Goal: Task Accomplishment & Management: Use online tool/utility

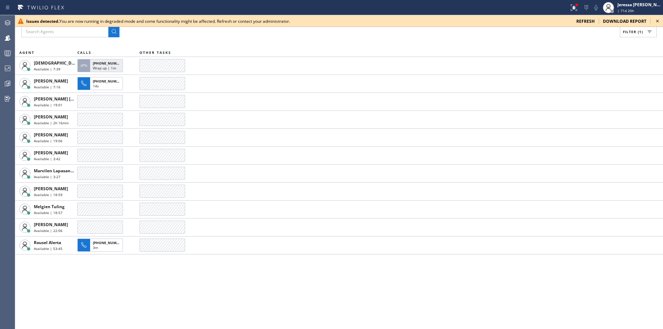
click at [656, 21] on icon at bounding box center [658, 21] width 8 height 8
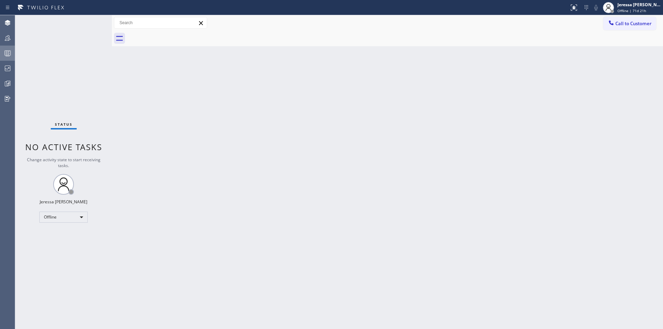
click at [7, 53] on icon at bounding box center [7, 53] width 8 height 8
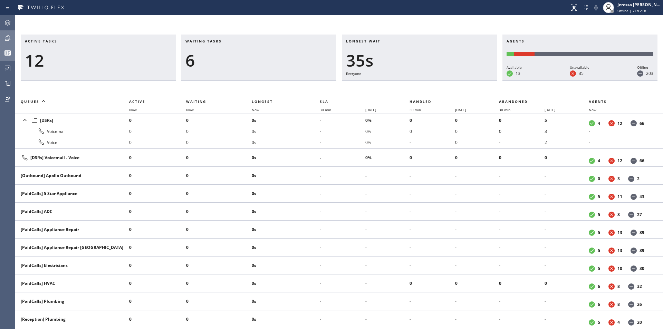
click at [11, 38] on icon at bounding box center [7, 38] width 8 height 8
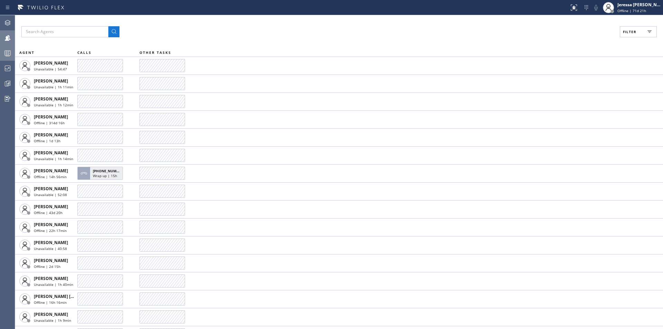
click at [632, 32] on span "Filter" at bounding box center [629, 31] width 13 height 5
drag, startPoint x: 593, startPoint y: 80, endPoint x: 594, endPoint y: 76, distance: 4.3
click at [592, 81] on label "Available" at bounding box center [612, 82] width 91 height 6
click at [567, 81] on input "Available" at bounding box center [563, 81] width 8 height 8
checkbox input "true"
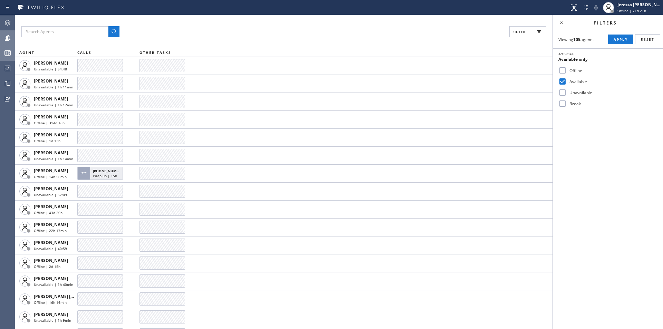
drag, startPoint x: 617, startPoint y: 39, endPoint x: 585, endPoint y: 51, distance: 33.7
click at [617, 39] on span "Apply" at bounding box center [621, 39] width 14 height 5
